Goal: Check status: Check status

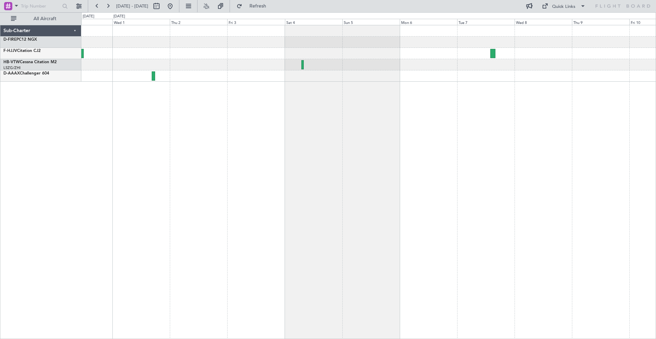
click at [252, 92] on div at bounding box center [368, 182] width 574 height 314
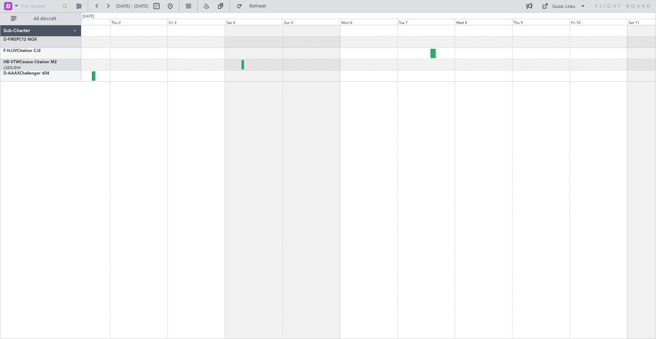
click at [330, 92] on div at bounding box center [368, 182] width 574 height 314
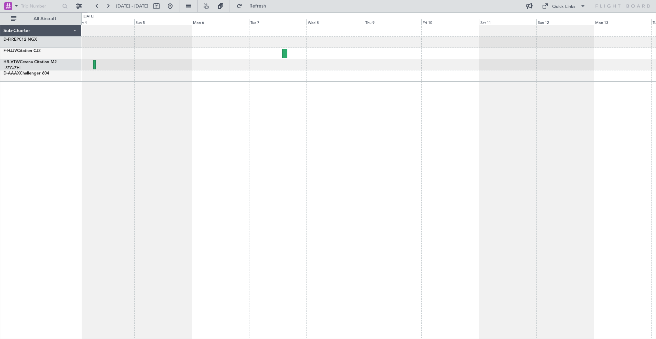
click at [461, 94] on div at bounding box center [368, 182] width 574 height 314
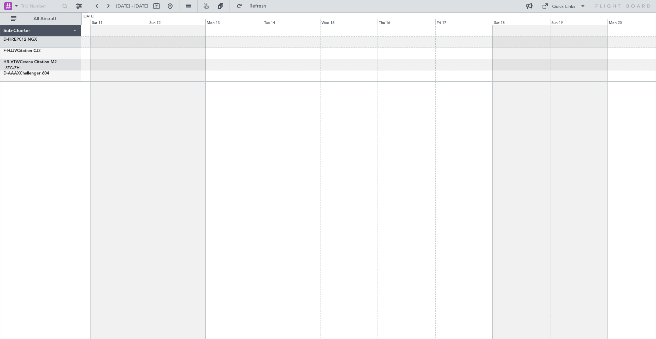
click at [250, 76] on div at bounding box center [368, 182] width 574 height 314
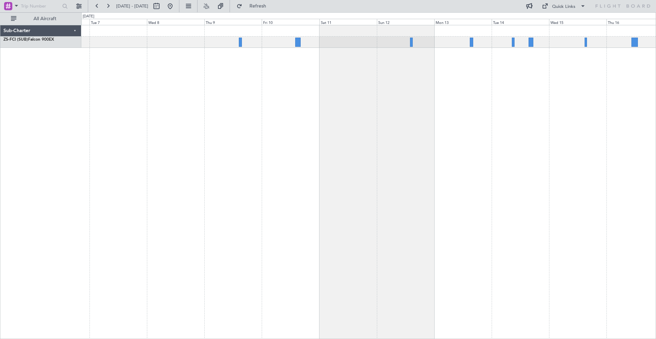
click at [557, 78] on div at bounding box center [368, 182] width 574 height 314
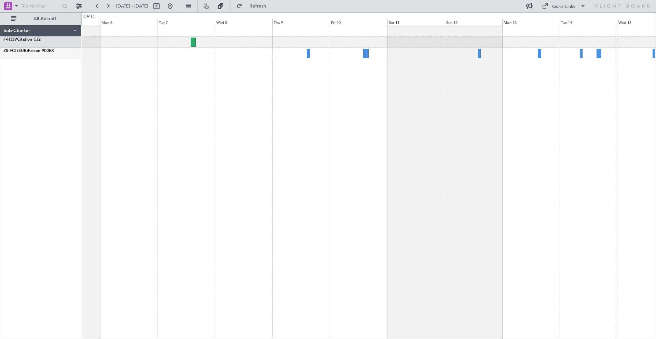
click at [359, 96] on div at bounding box center [368, 182] width 574 height 314
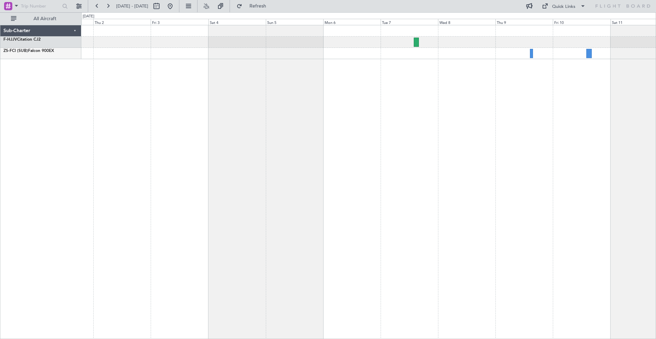
click at [439, 119] on div at bounding box center [368, 182] width 574 height 314
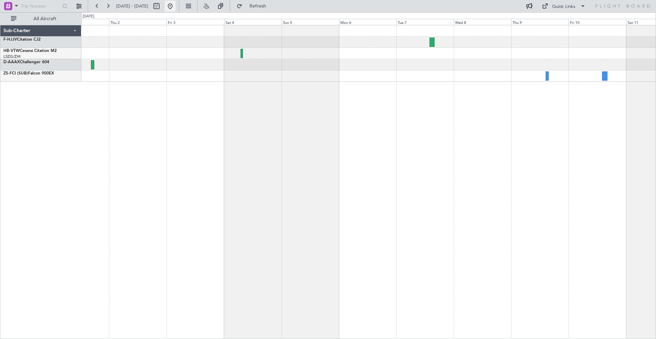
click at [176, 4] on button at bounding box center [170, 6] width 11 height 11
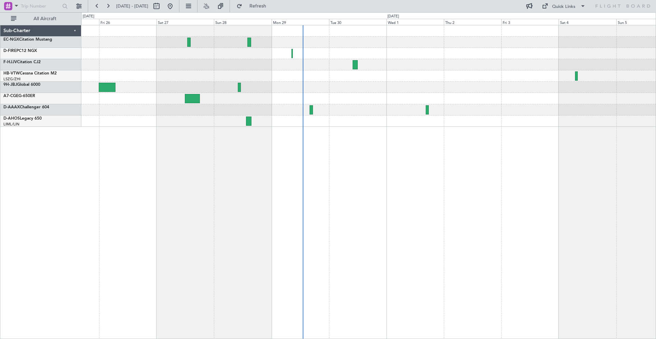
click at [377, 142] on div at bounding box center [368, 182] width 574 height 314
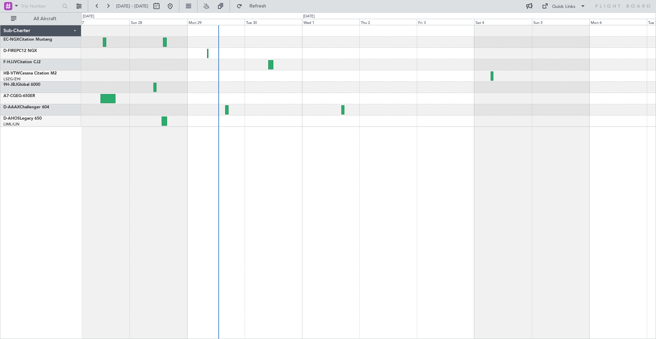
click at [470, 112] on div at bounding box center [368, 75] width 574 height 101
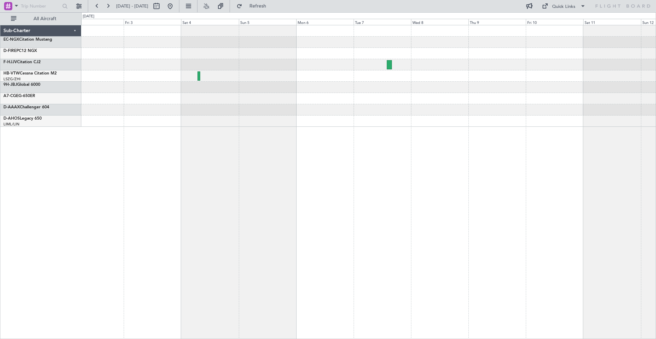
click at [297, 179] on div at bounding box center [368, 182] width 574 height 314
click at [437, 162] on div at bounding box center [368, 182] width 574 height 314
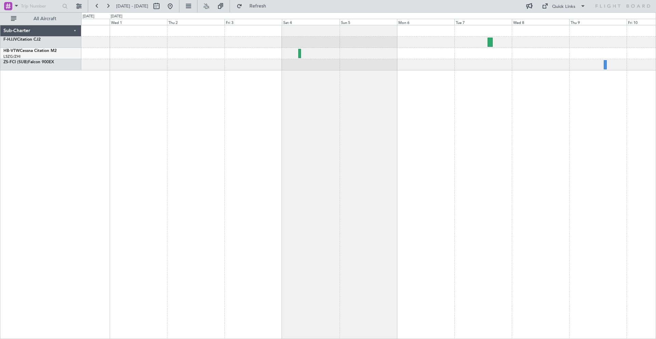
click at [442, 80] on div at bounding box center [368, 182] width 574 height 314
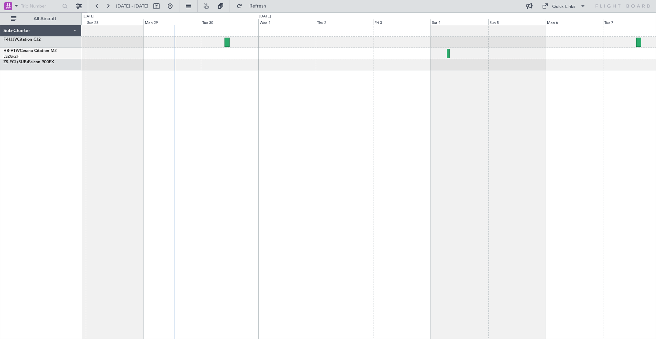
click at [439, 84] on div at bounding box center [368, 182] width 574 height 314
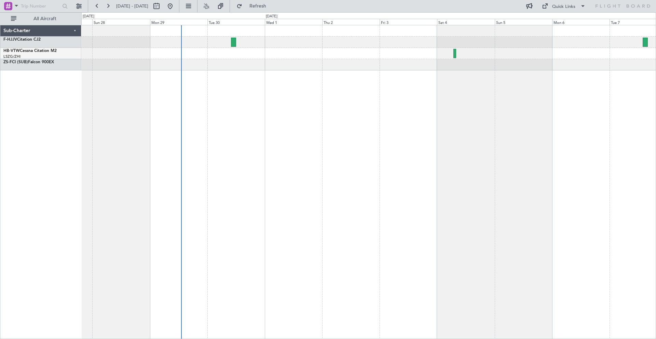
click at [415, 79] on div at bounding box center [368, 182] width 574 height 314
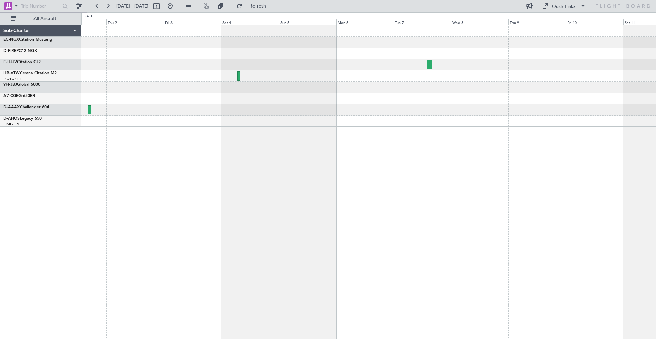
click at [286, 131] on div at bounding box center [368, 182] width 574 height 314
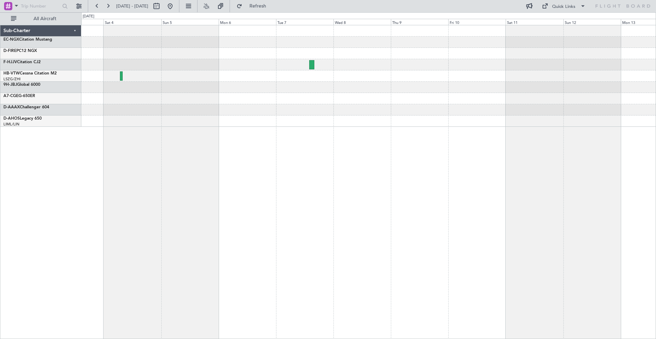
click at [197, 113] on div at bounding box center [368, 75] width 574 height 101
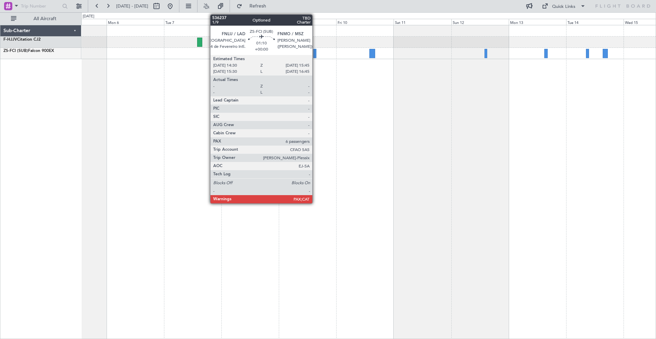
click at [315, 55] on div at bounding box center [314, 53] width 3 height 9
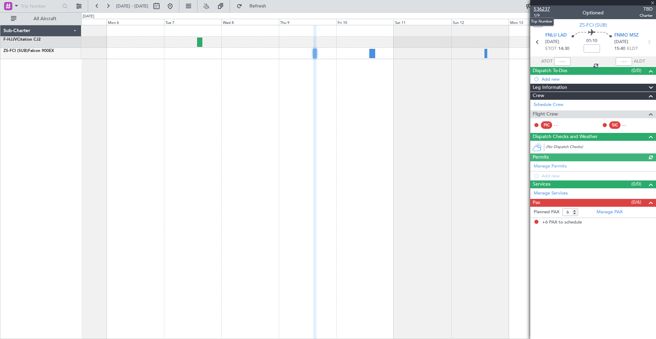
click at [538, 6] on span "536237" at bounding box center [541, 8] width 16 height 7
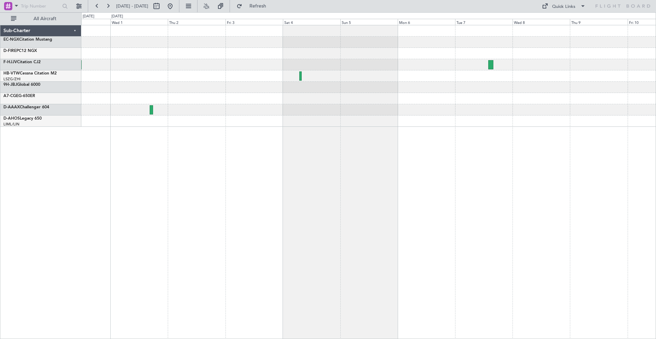
click at [347, 73] on div at bounding box center [368, 75] width 574 height 11
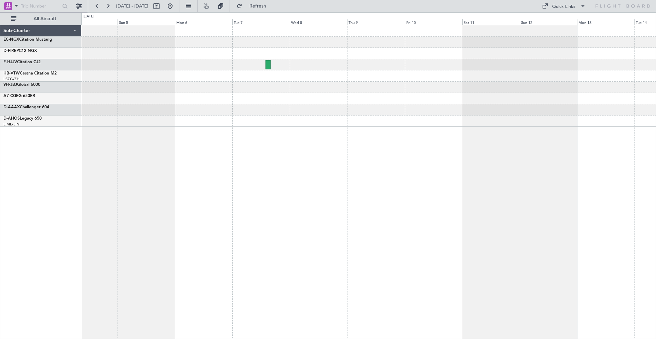
click at [366, 77] on div at bounding box center [368, 75] width 574 height 11
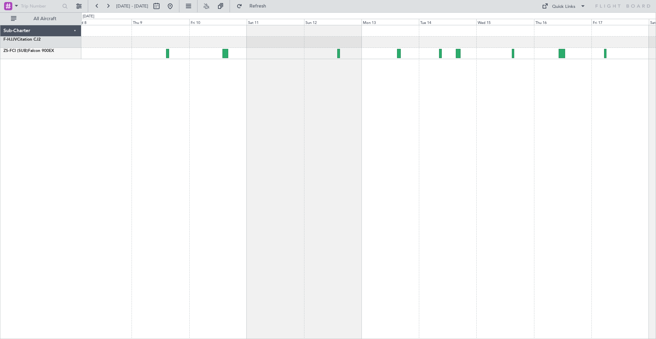
click at [333, 67] on div at bounding box center [368, 182] width 574 height 314
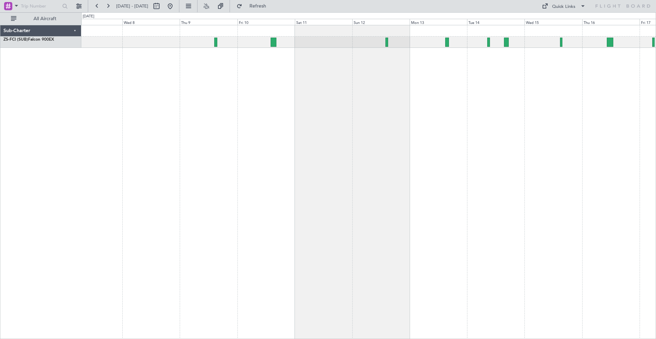
click at [401, 68] on div at bounding box center [368, 182] width 574 height 314
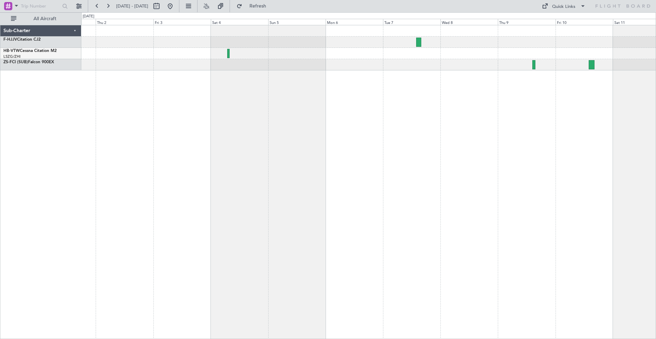
click at [340, 53] on div at bounding box center [368, 47] width 574 height 45
click at [176, 4] on button at bounding box center [170, 6] width 11 height 11
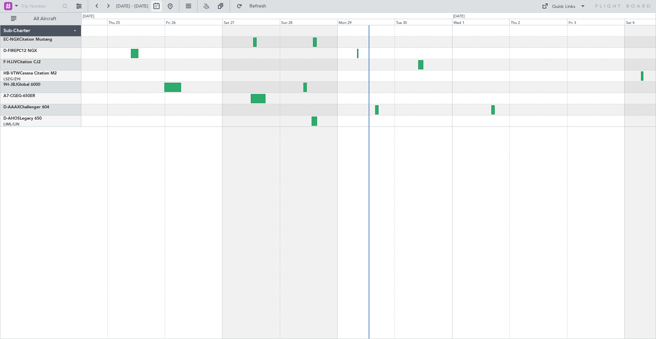
click at [162, 4] on button at bounding box center [156, 6] width 11 height 11
select select "9"
select select "2025"
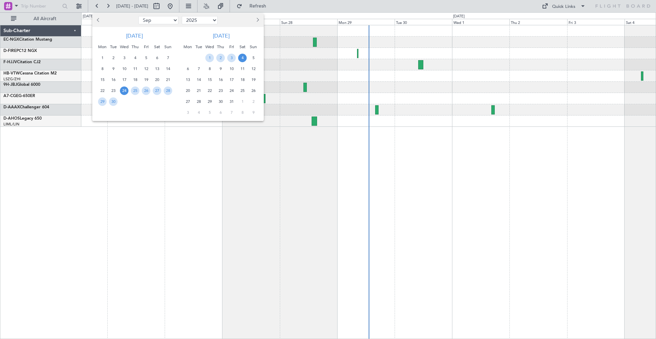
click at [199, 69] on span "7" at bounding box center [198, 69] width 9 height 9
click at [256, 144] on div at bounding box center [328, 169] width 656 height 339
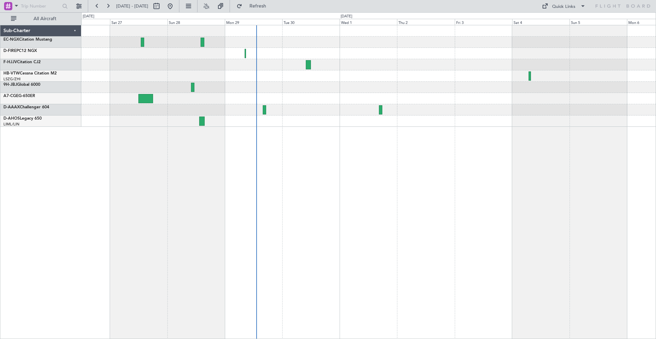
click at [211, 81] on div at bounding box center [368, 75] width 574 height 11
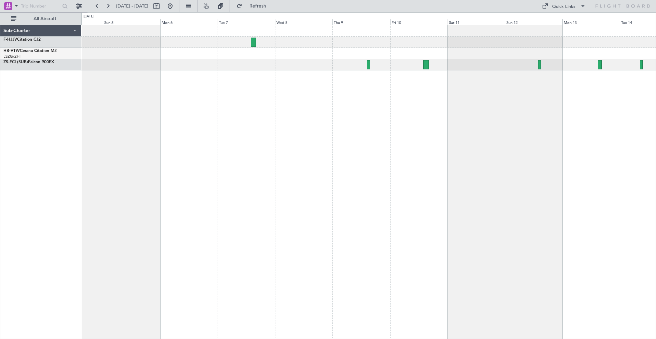
click at [323, 54] on div at bounding box center [368, 53] width 574 height 11
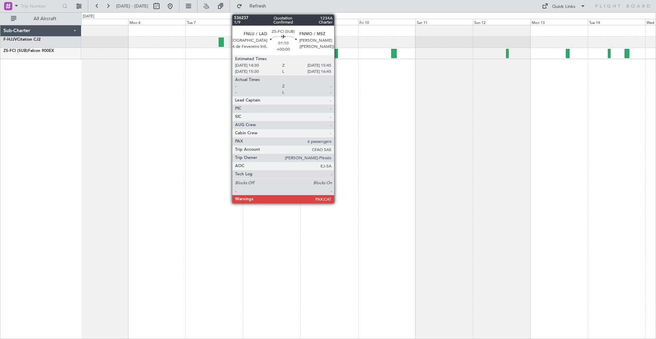
click at [337, 53] on div at bounding box center [336, 53] width 3 height 9
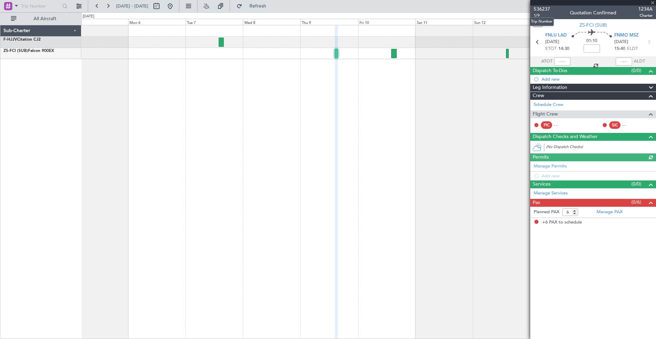
click at [538, 6] on span "536237" at bounding box center [541, 8] width 16 height 7
